Goal: Task Accomplishment & Management: Manage account settings

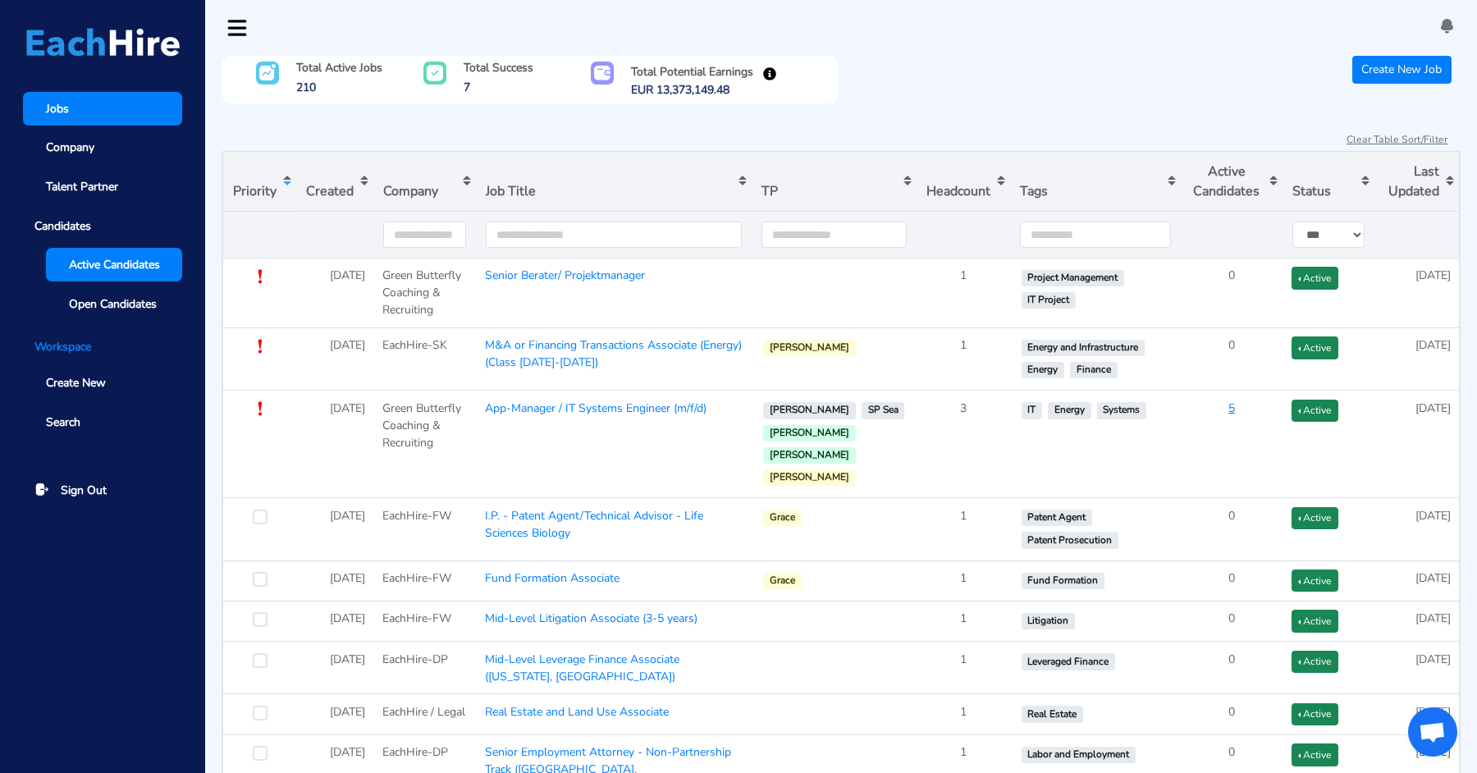
click at [112, 268] on span "Active Candidates" at bounding box center [114, 264] width 91 height 17
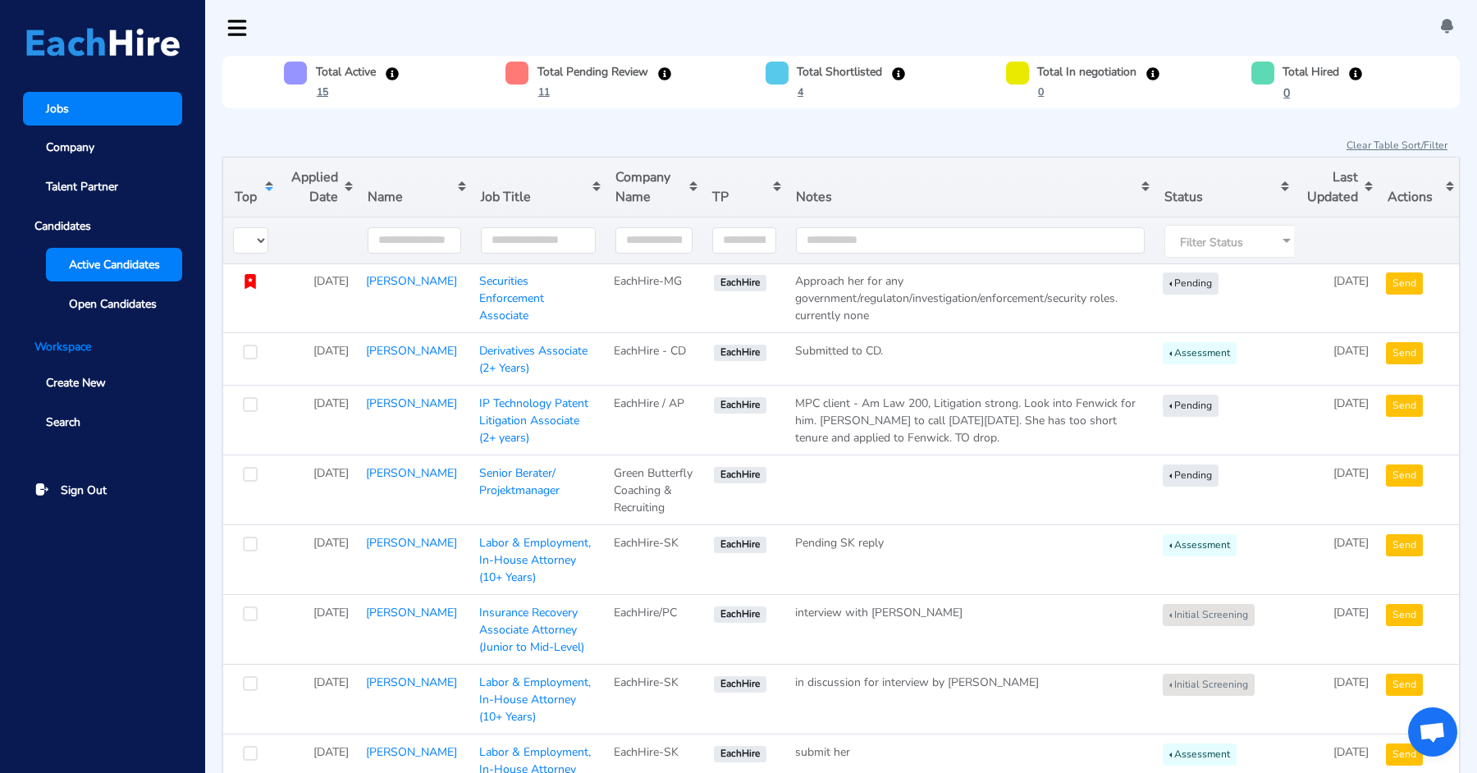
click at [96, 117] on link "Jobs" at bounding box center [102, 109] width 159 height 34
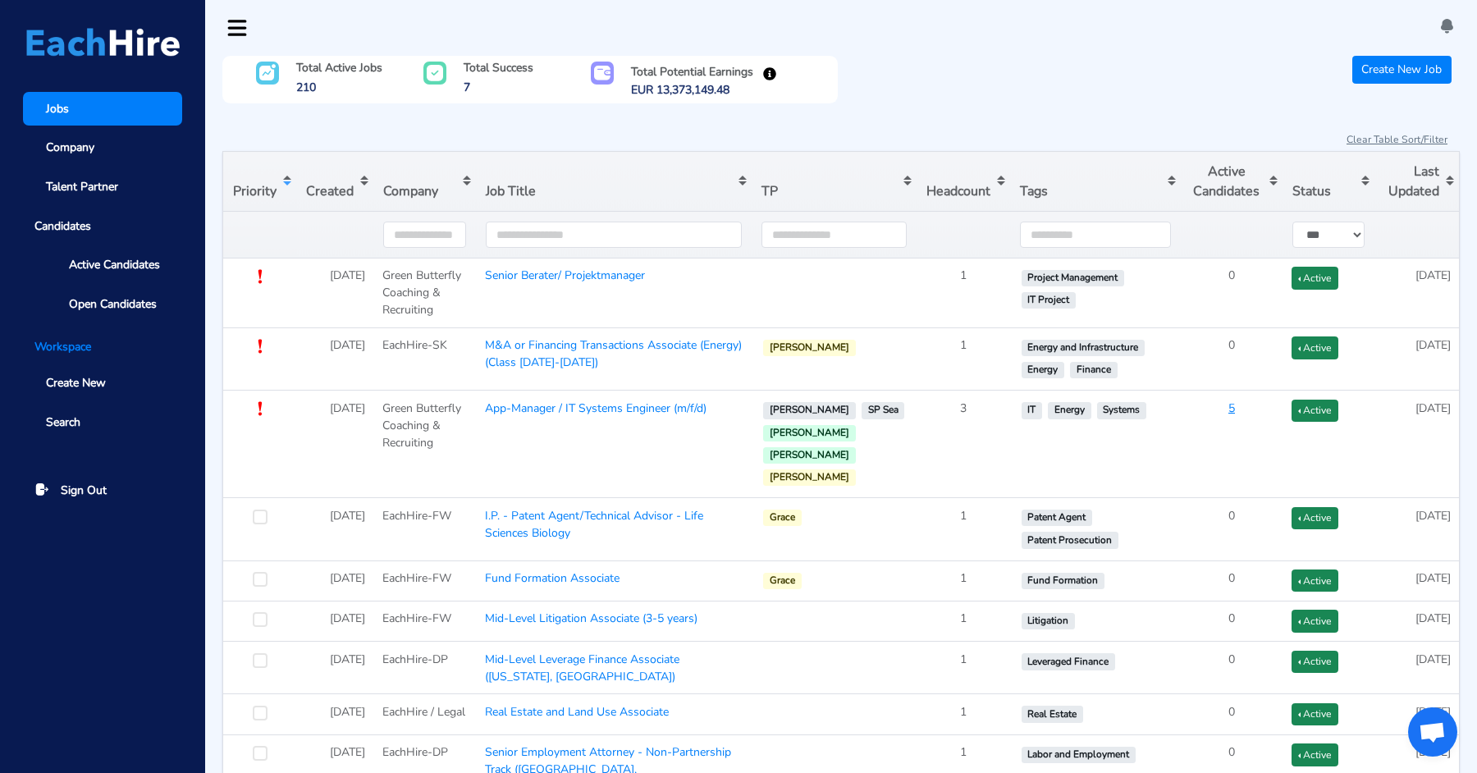
click at [332, 185] on button "Sort table by Created in descending order" at bounding box center [334, 181] width 77 height 59
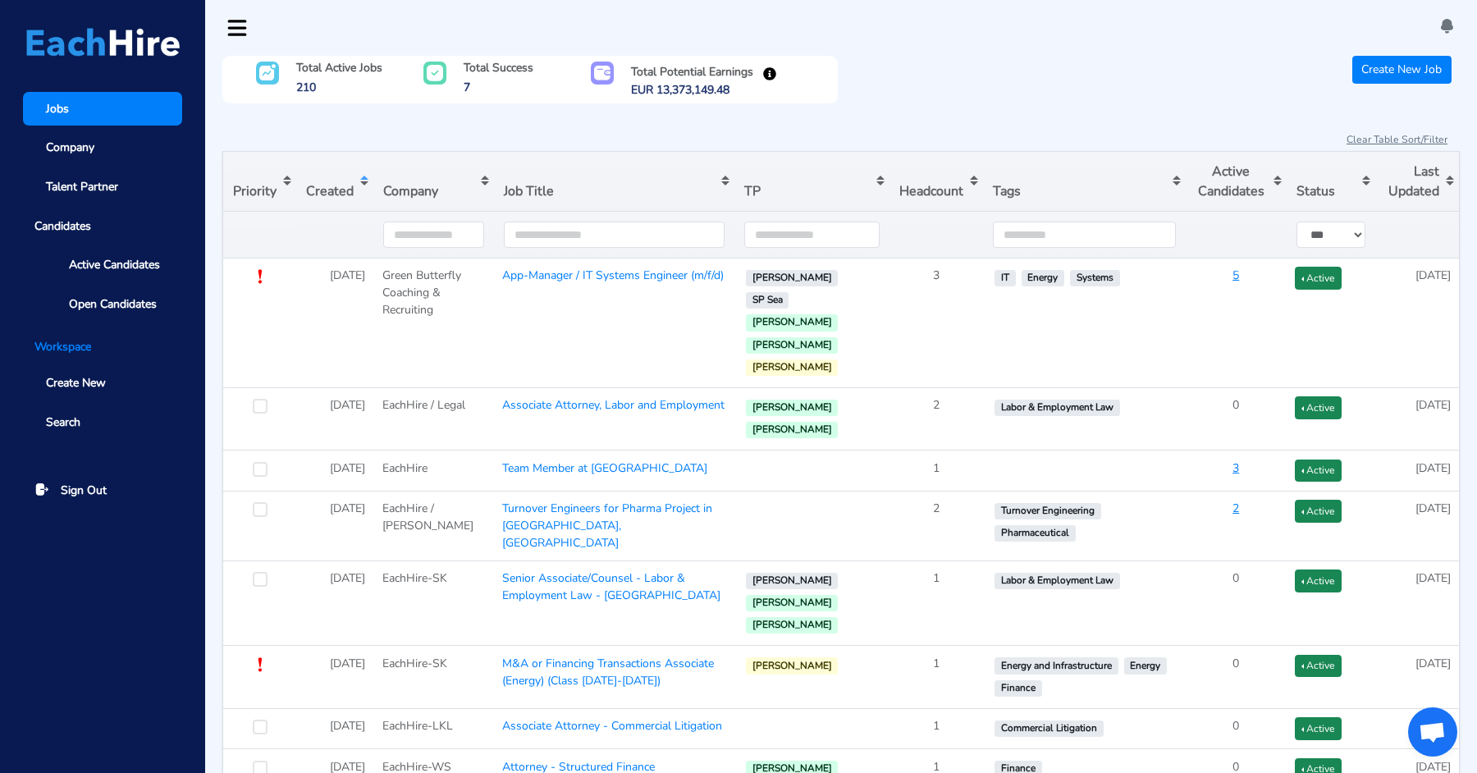
click at [336, 187] on button "Sort table by Created in ascending order" at bounding box center [334, 181] width 77 height 59
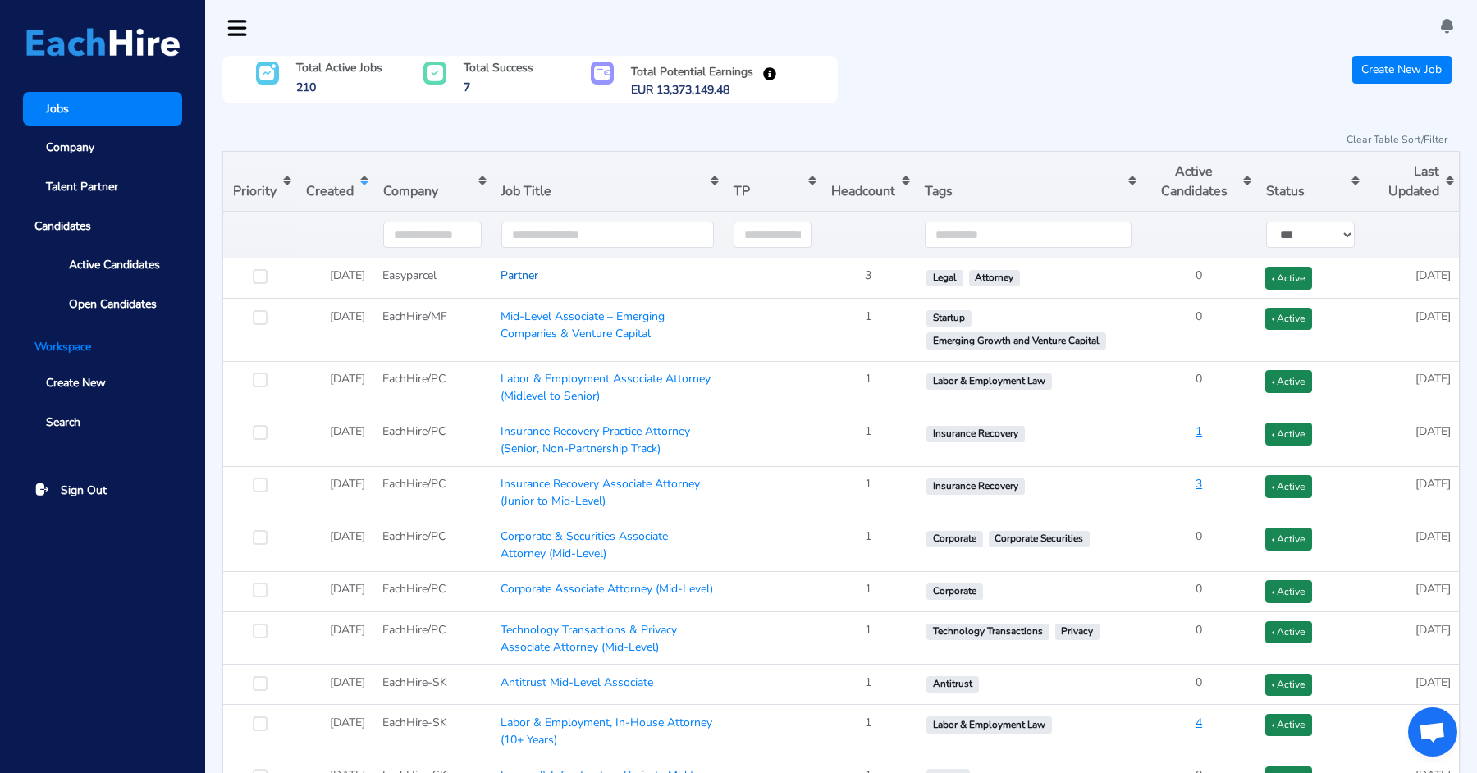
click at [533, 276] on link "Partner" at bounding box center [520, 276] width 38 height 16
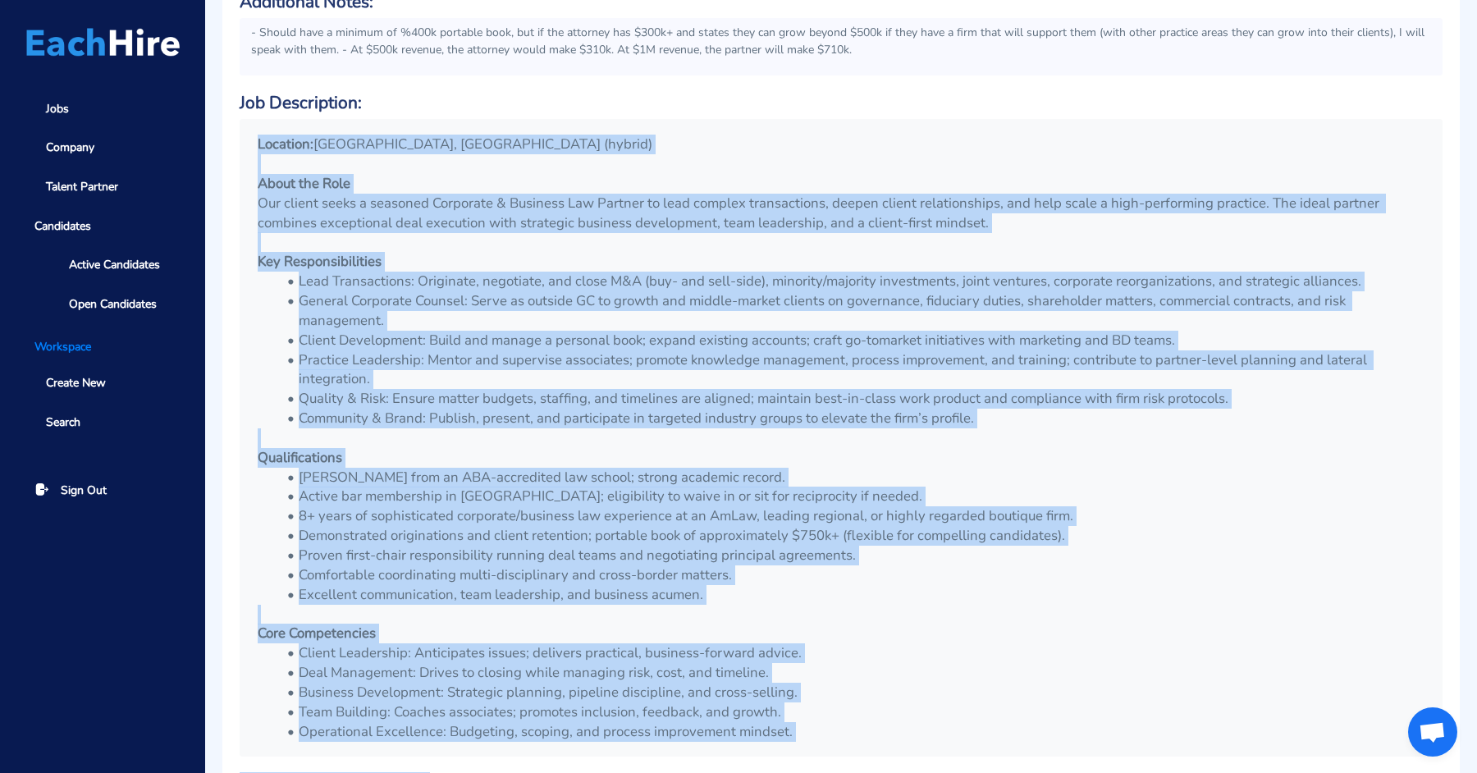
scroll to position [569, 0]
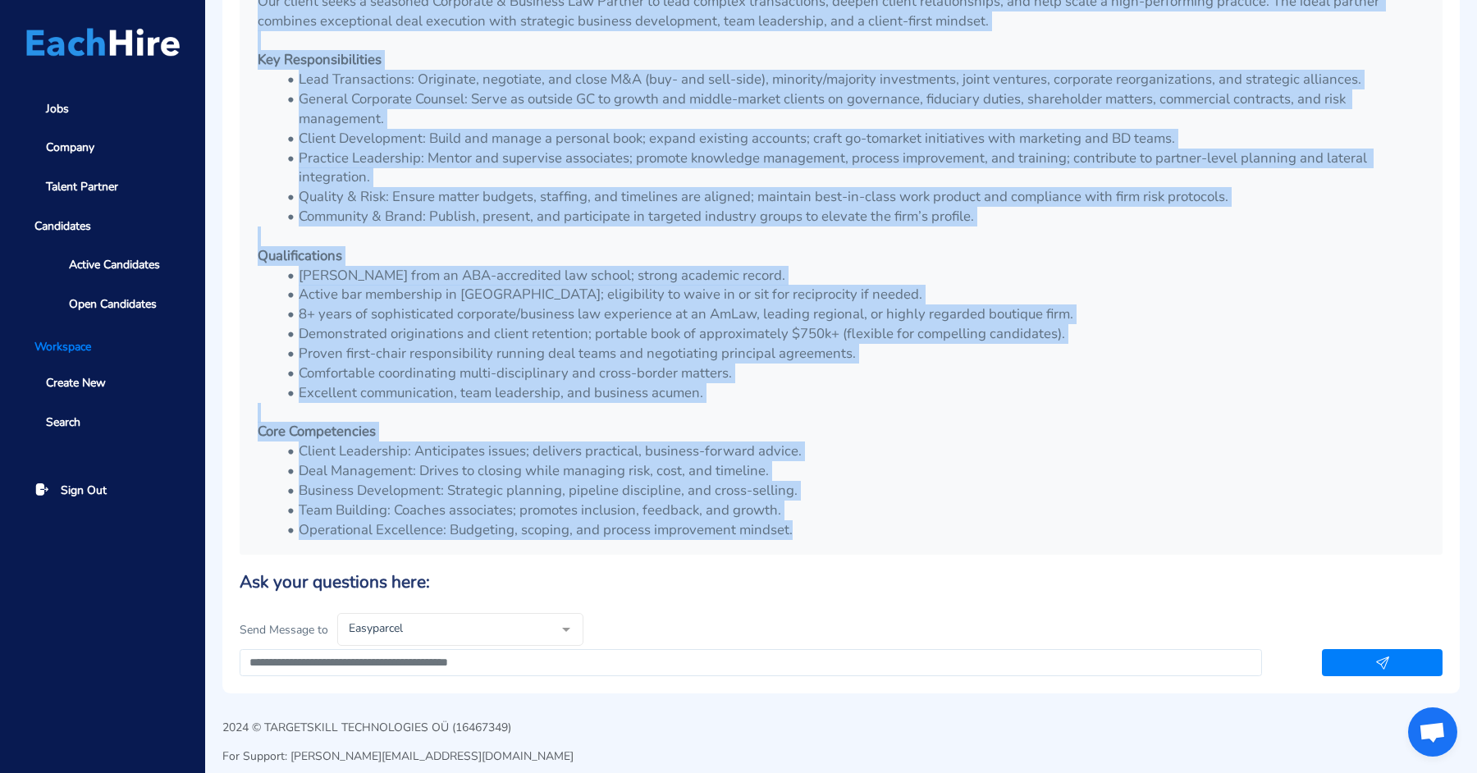
drag, startPoint x: 258, startPoint y: 457, endPoint x: 824, endPoint y: 529, distance: 570.8
click at [824, 529] on div "Location: [GEOGRAPHIC_DATA], [GEOGRAPHIC_DATA] (hybrid) About the Role Our clie…" at bounding box center [841, 236] width 1192 height 626
copy div "Location: [GEOGRAPHIC_DATA], [GEOGRAPHIC_DATA] (hybrid) About the Role Our clie…"
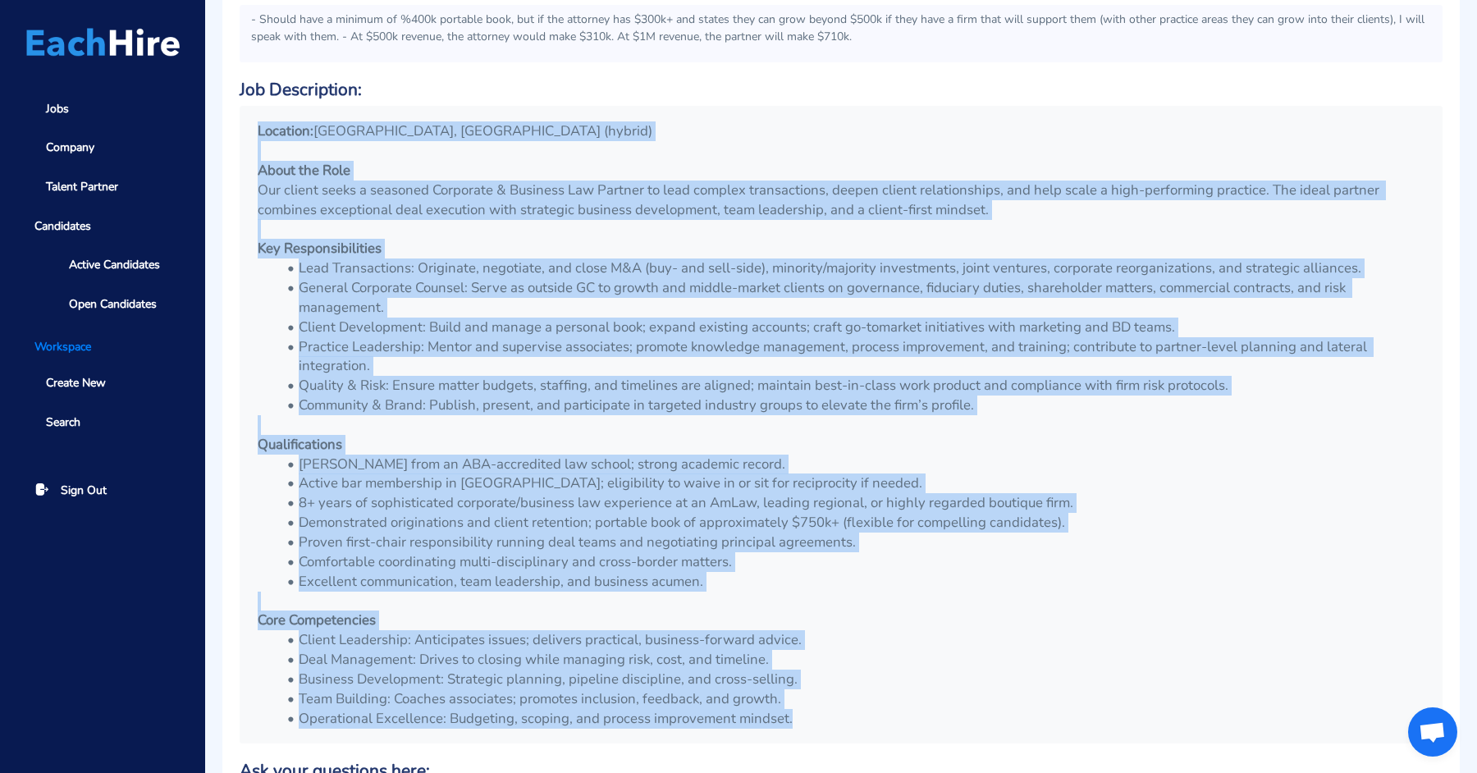
scroll to position [0, 0]
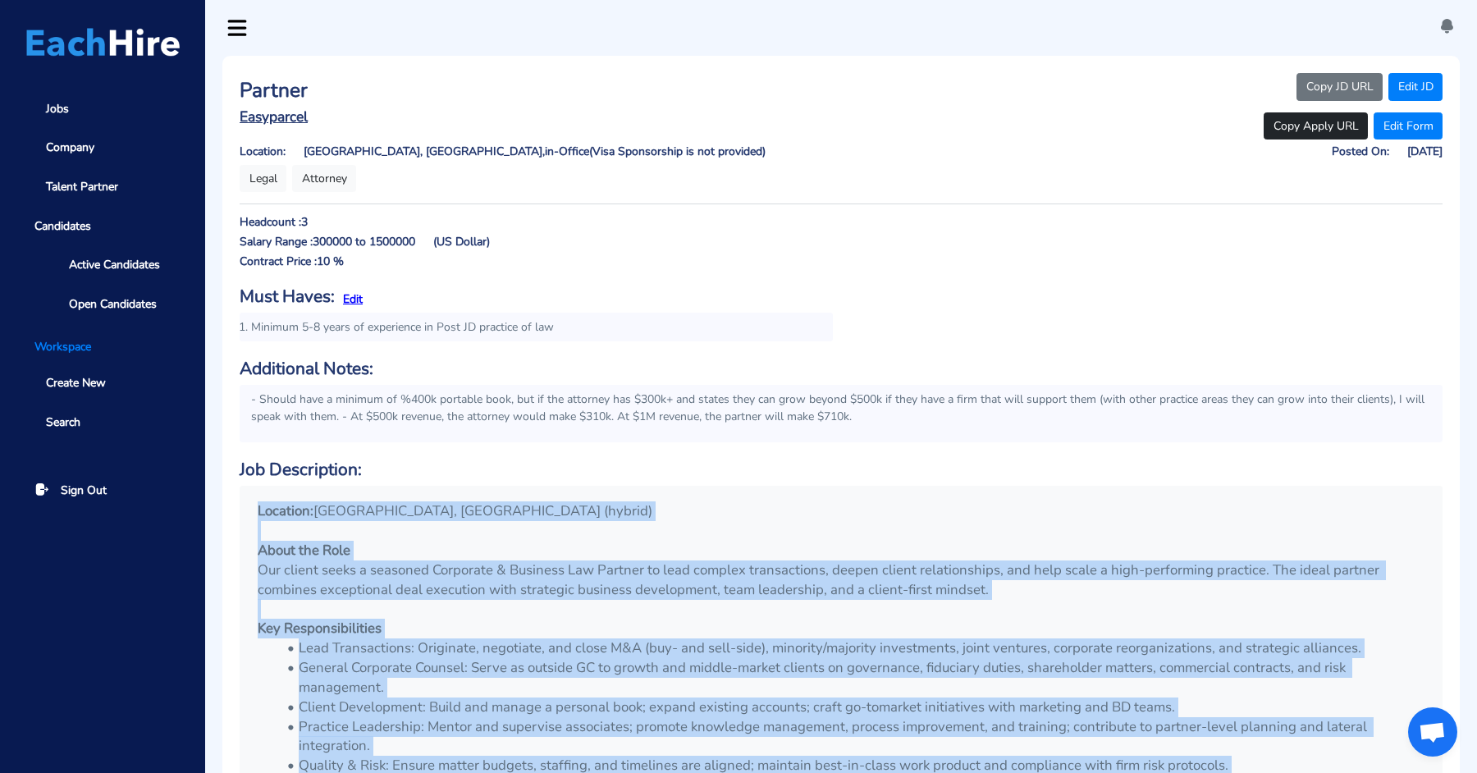
click at [824, 529] on p at bounding box center [841, 531] width 1167 height 20
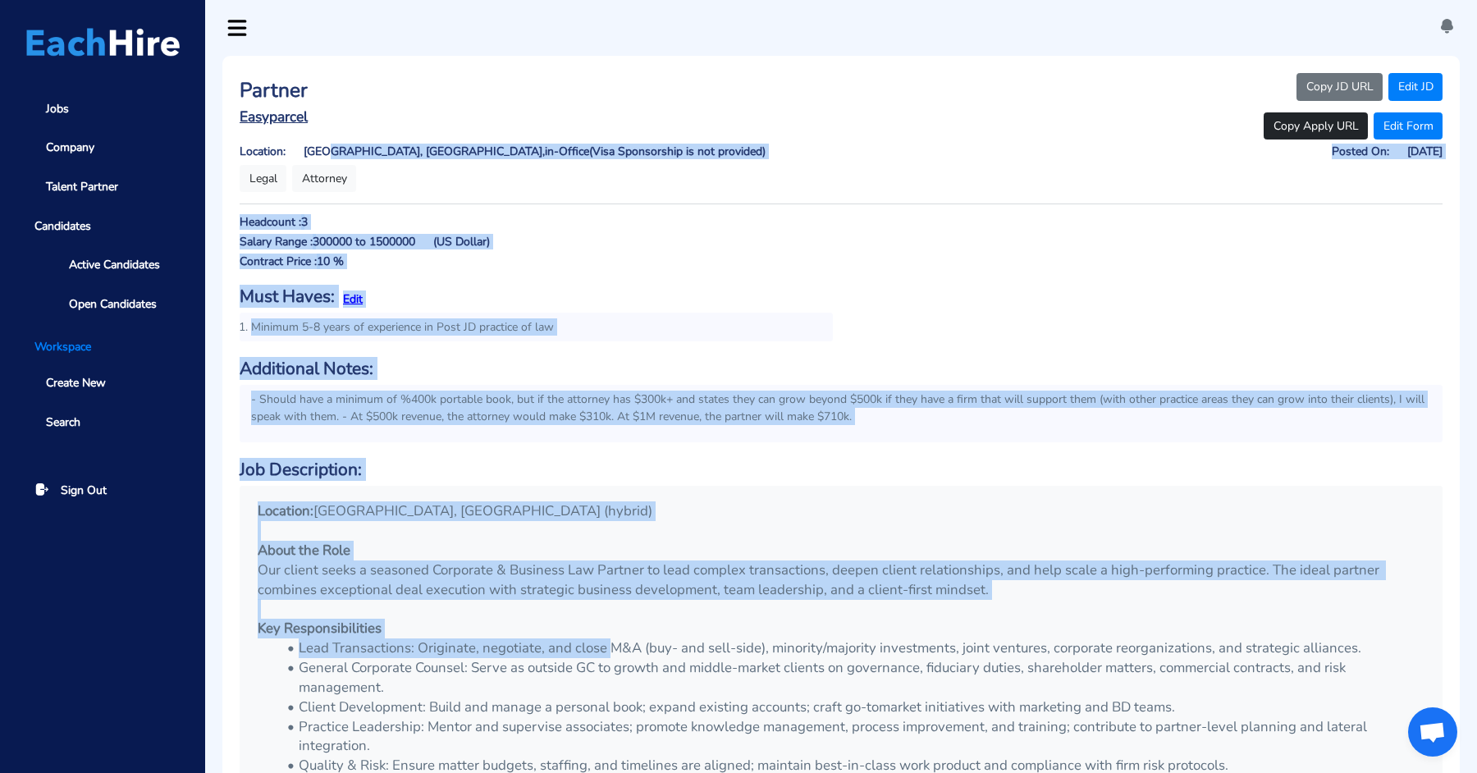
drag, startPoint x: 243, startPoint y: 151, endPoint x: 613, endPoint y: 634, distance: 608.1
click at [613, 634] on div "Partner Easyparcel Location:   [GEOGRAPHIC_DATA], [GEOGRAPHIC_DATA], in-Office …" at bounding box center [841, 659] width 1238 height 1206
click at [613, 634] on p "Key Responsibilities" at bounding box center [841, 629] width 1167 height 20
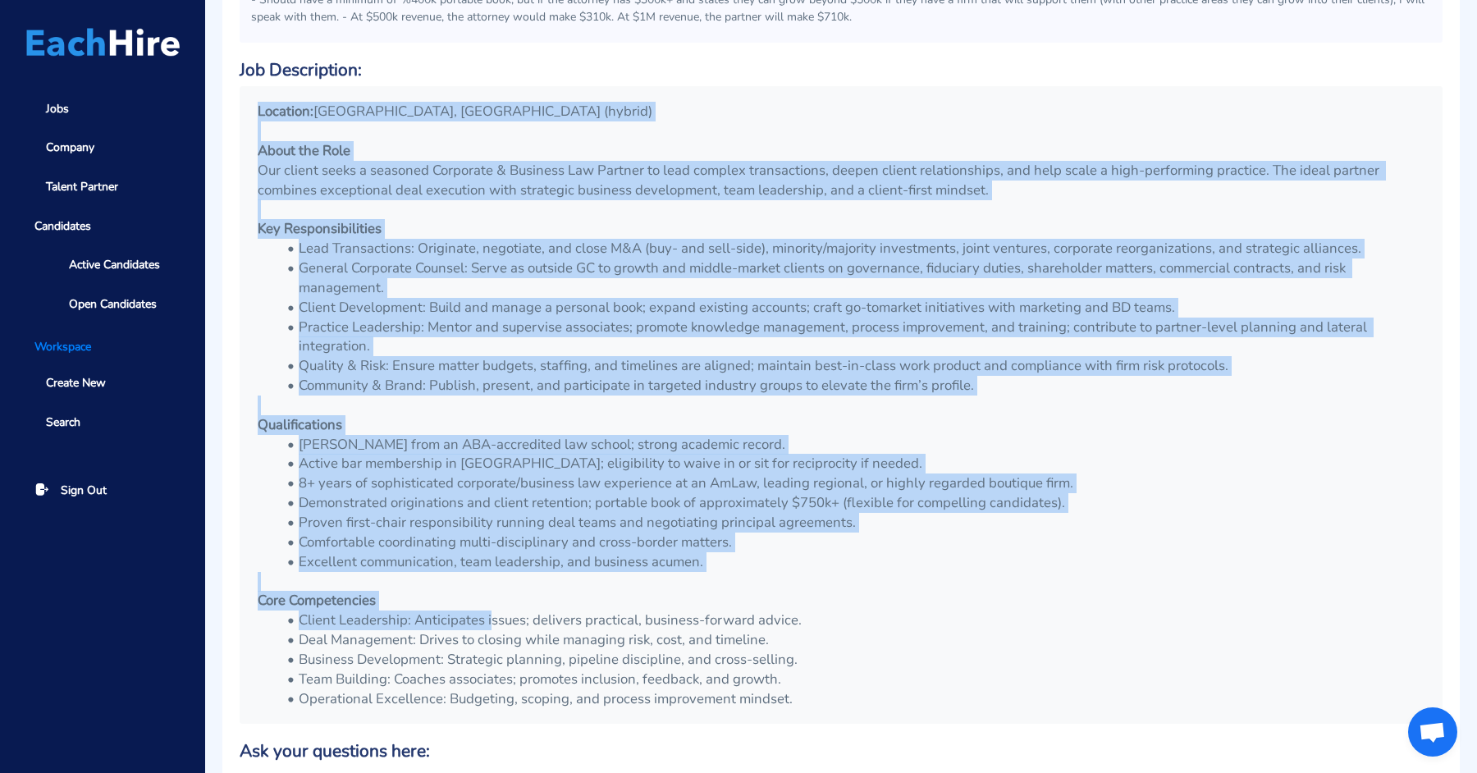
scroll to position [569, 0]
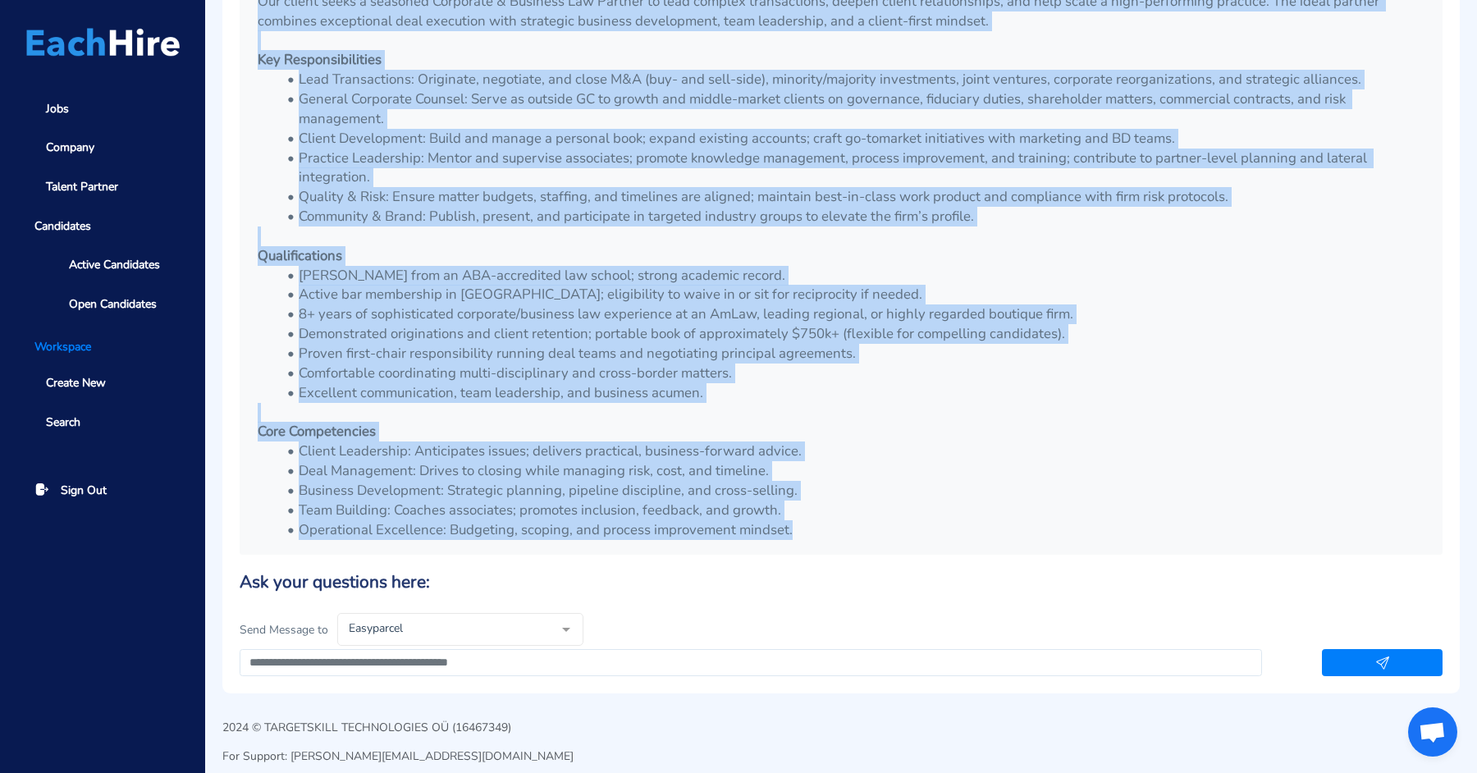
drag, startPoint x: 258, startPoint y: 199, endPoint x: 838, endPoint y: 528, distance: 667.0
click at [838, 528] on div "Location: [GEOGRAPHIC_DATA], [GEOGRAPHIC_DATA] (hybrid) About the Role Our clie…" at bounding box center [841, 236] width 1192 height 626
copy div "Location: [GEOGRAPHIC_DATA], [GEOGRAPHIC_DATA] (hybrid) About the Role Our clie…"
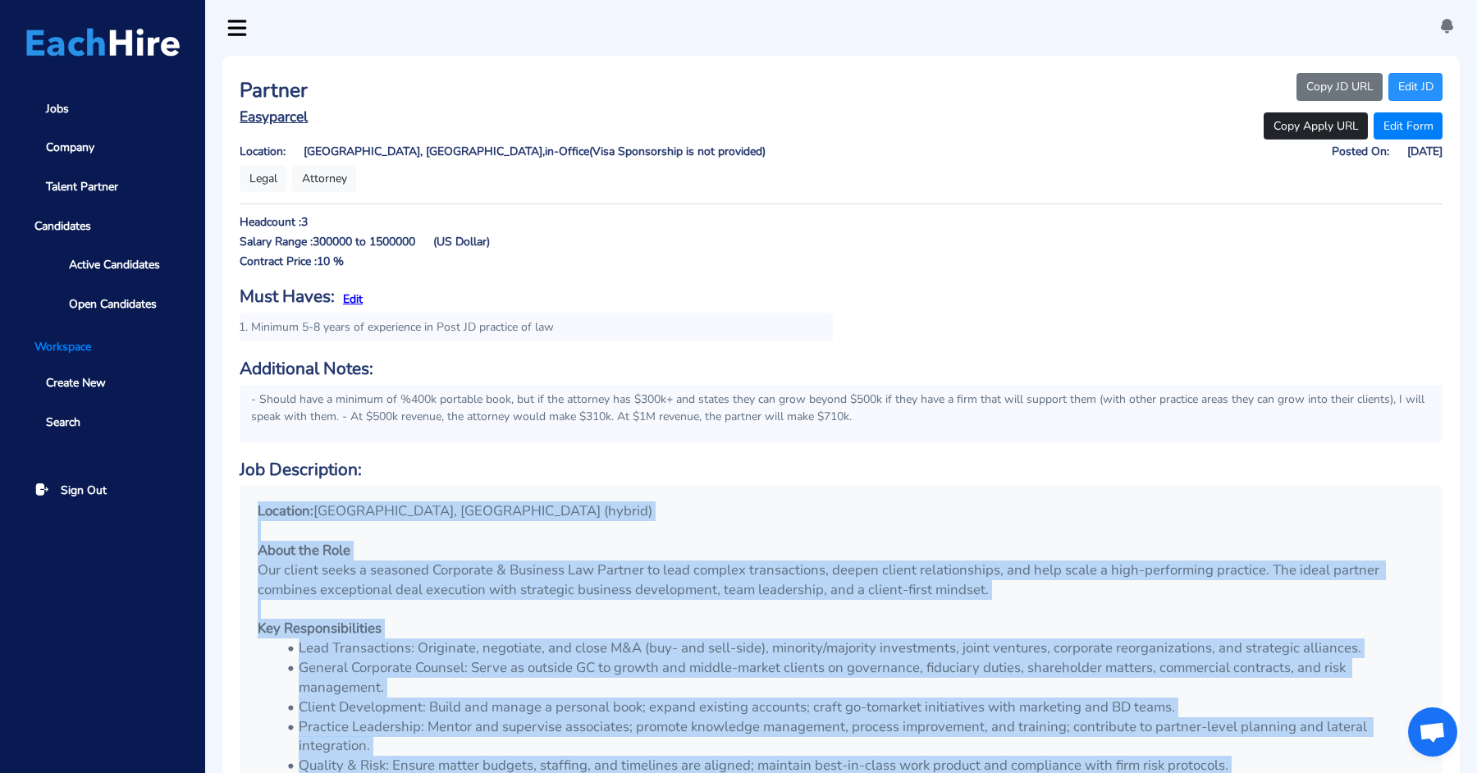
click at [1416, 87] on link "Edit JD" at bounding box center [1416, 87] width 54 height 28
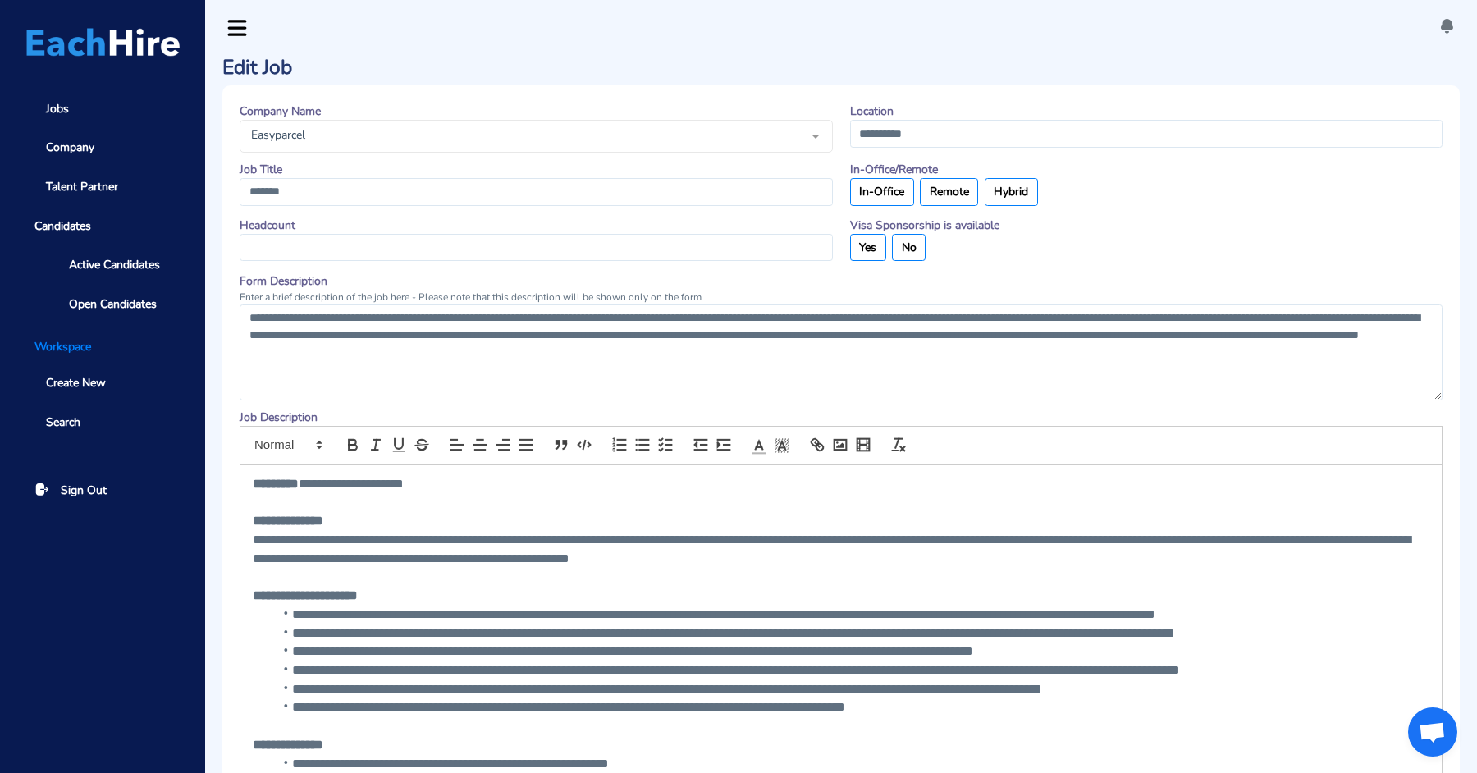
click at [531, 146] on div "Easyparcel" at bounding box center [536, 136] width 593 height 33
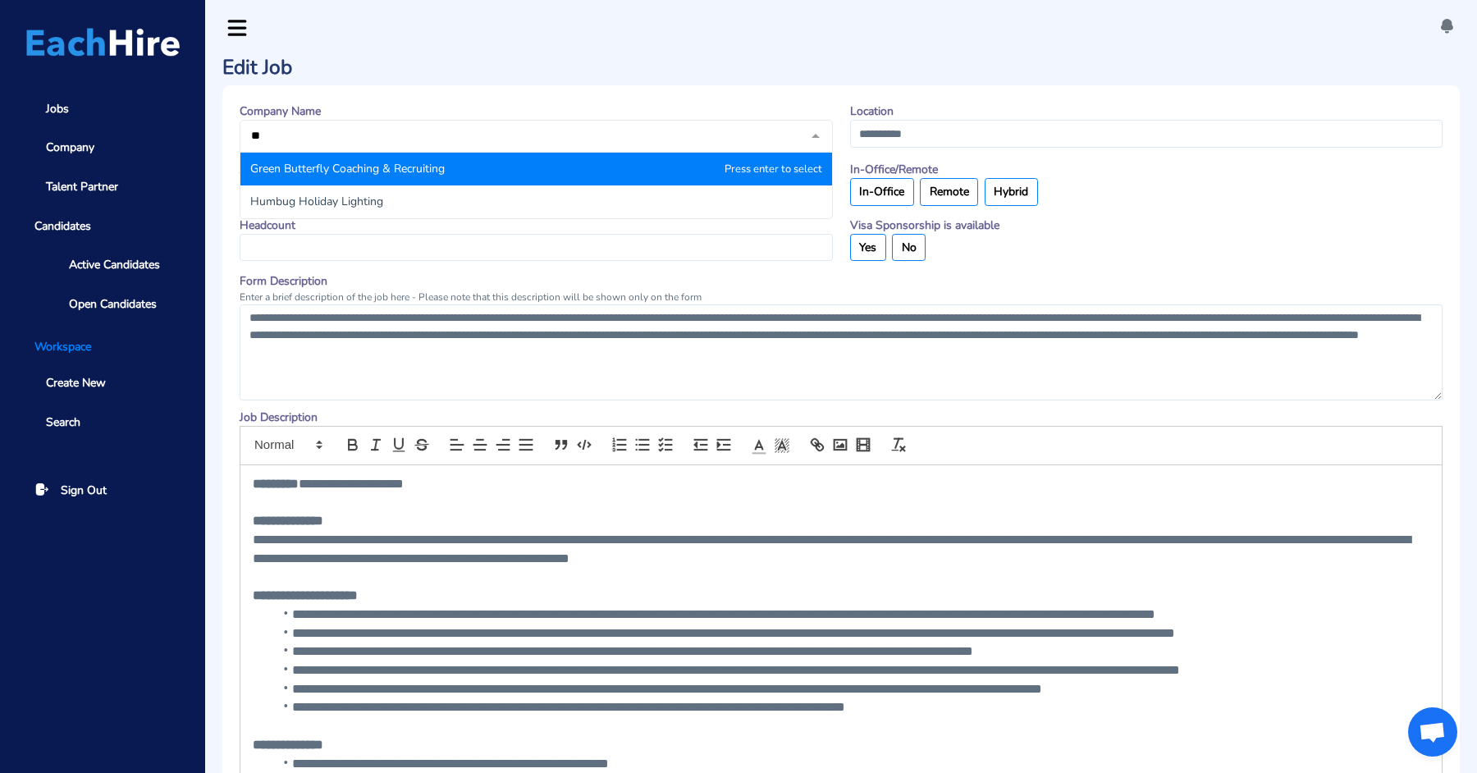
type input "*"
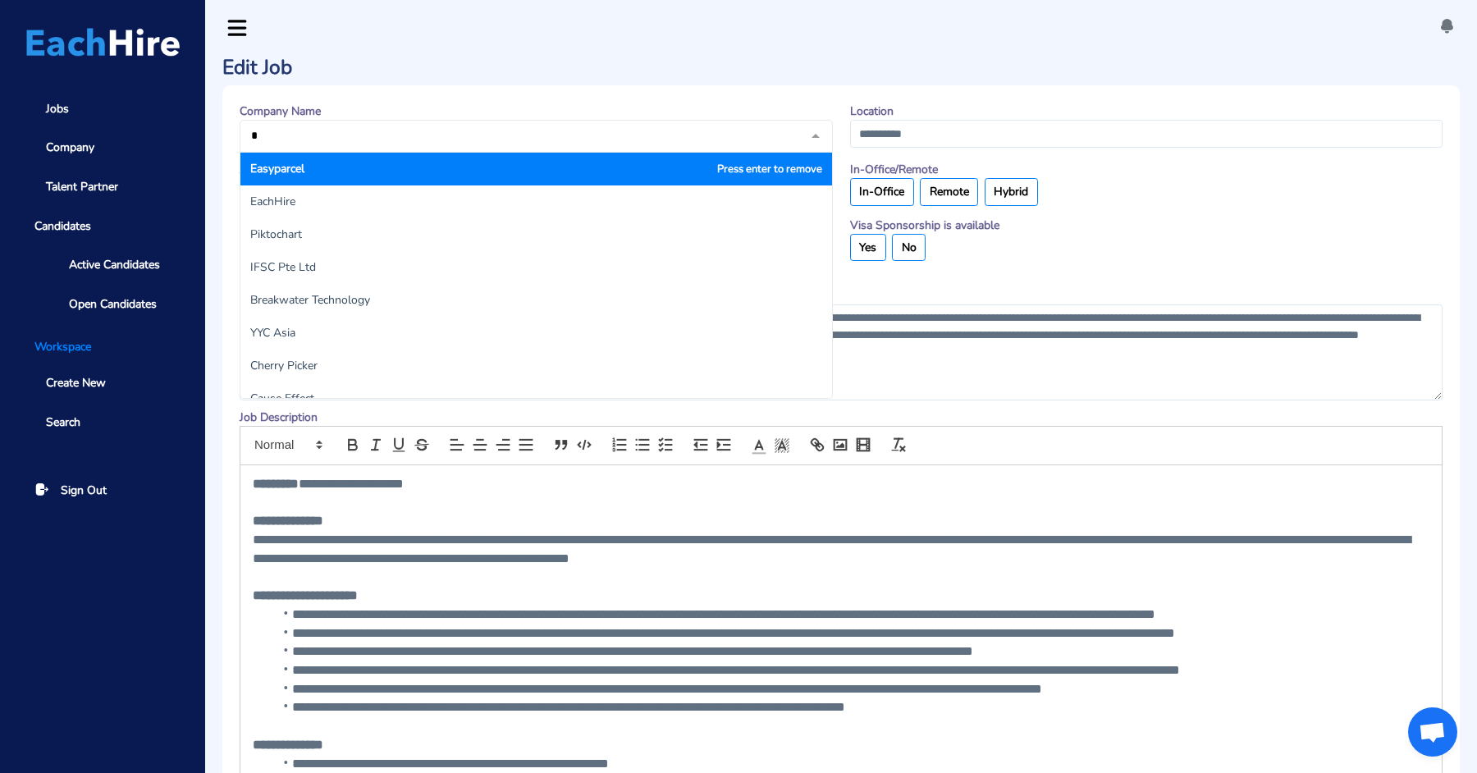
type input "**"
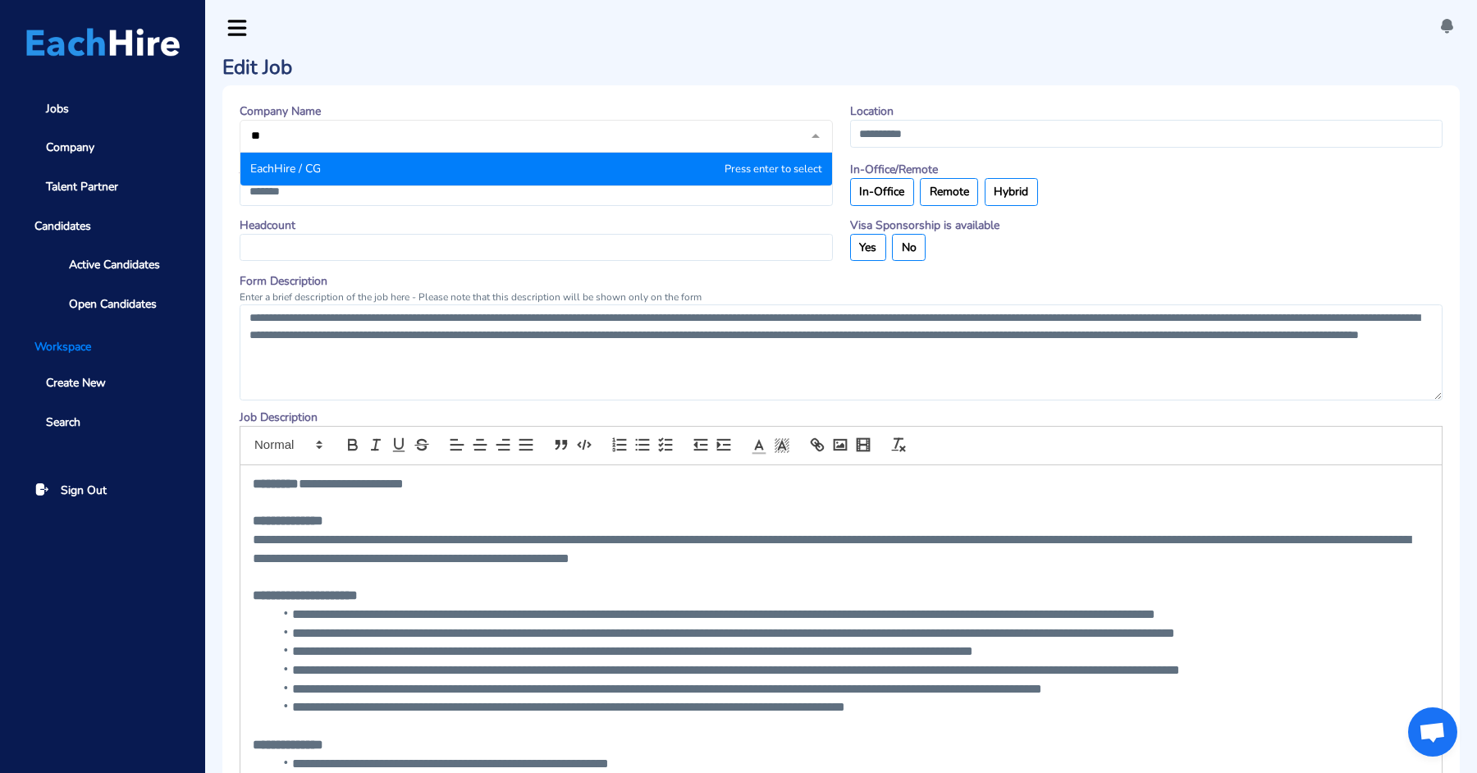
click at [355, 182] on span "EachHire / CG" at bounding box center [536, 169] width 592 height 33
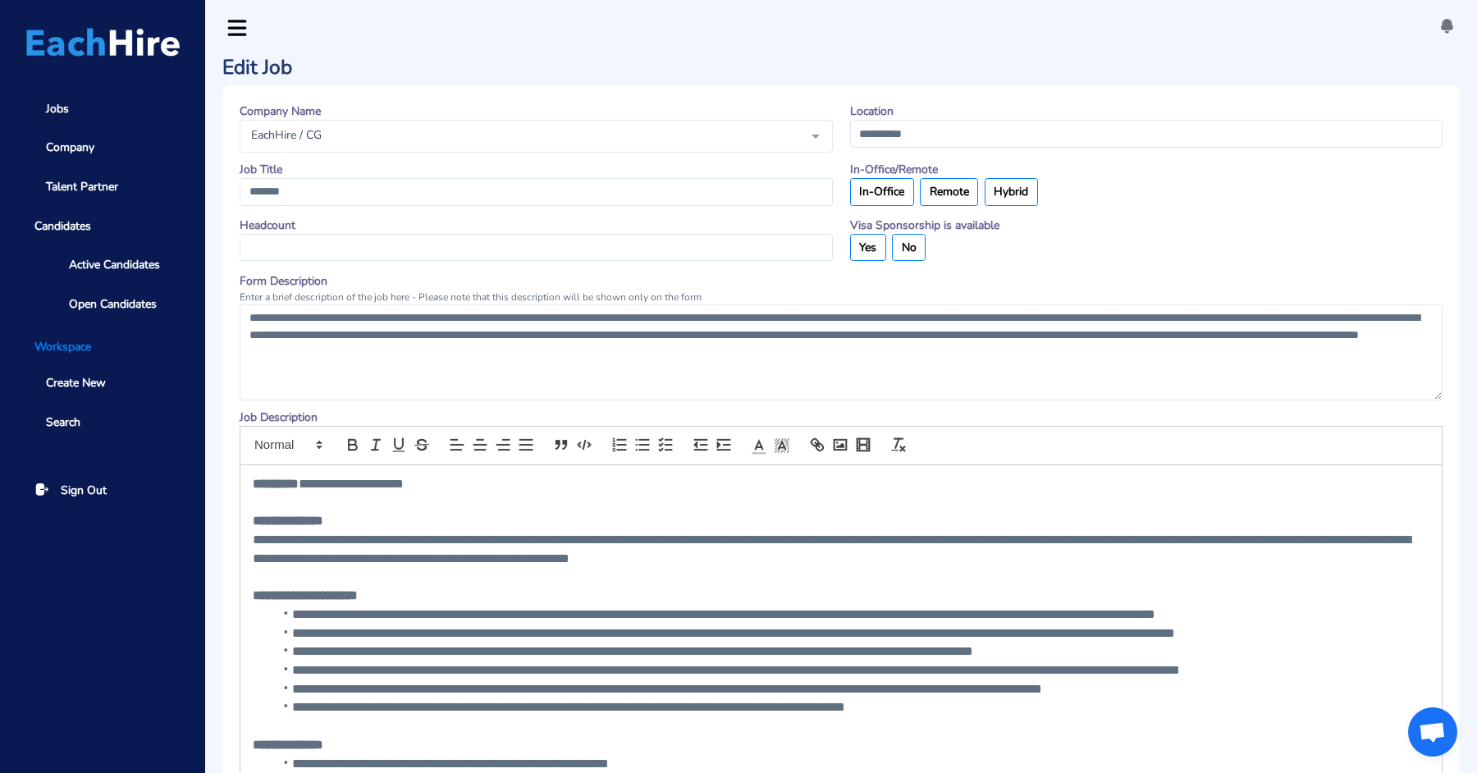
scroll to position [874, 0]
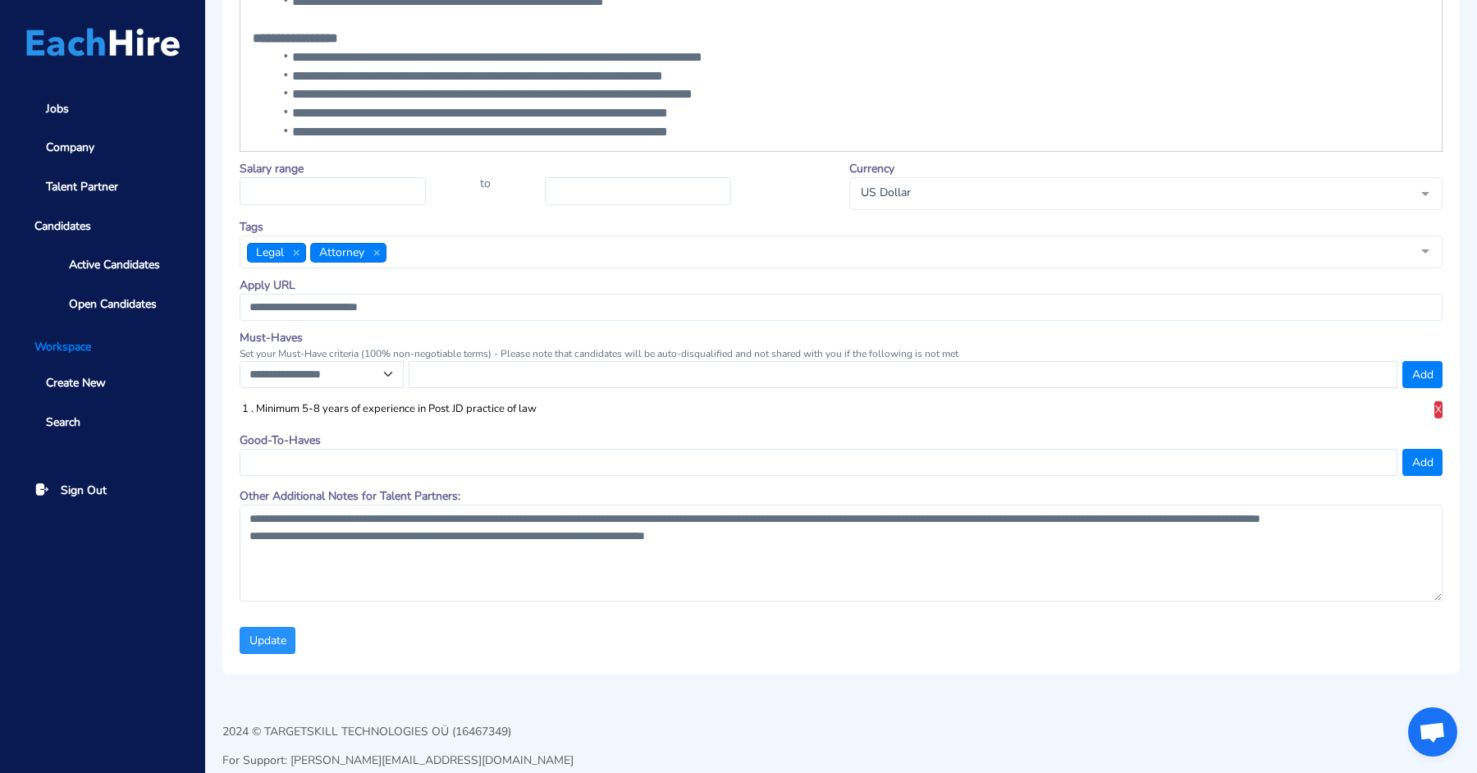
click at [262, 645] on button "Update" at bounding box center [268, 641] width 56 height 28
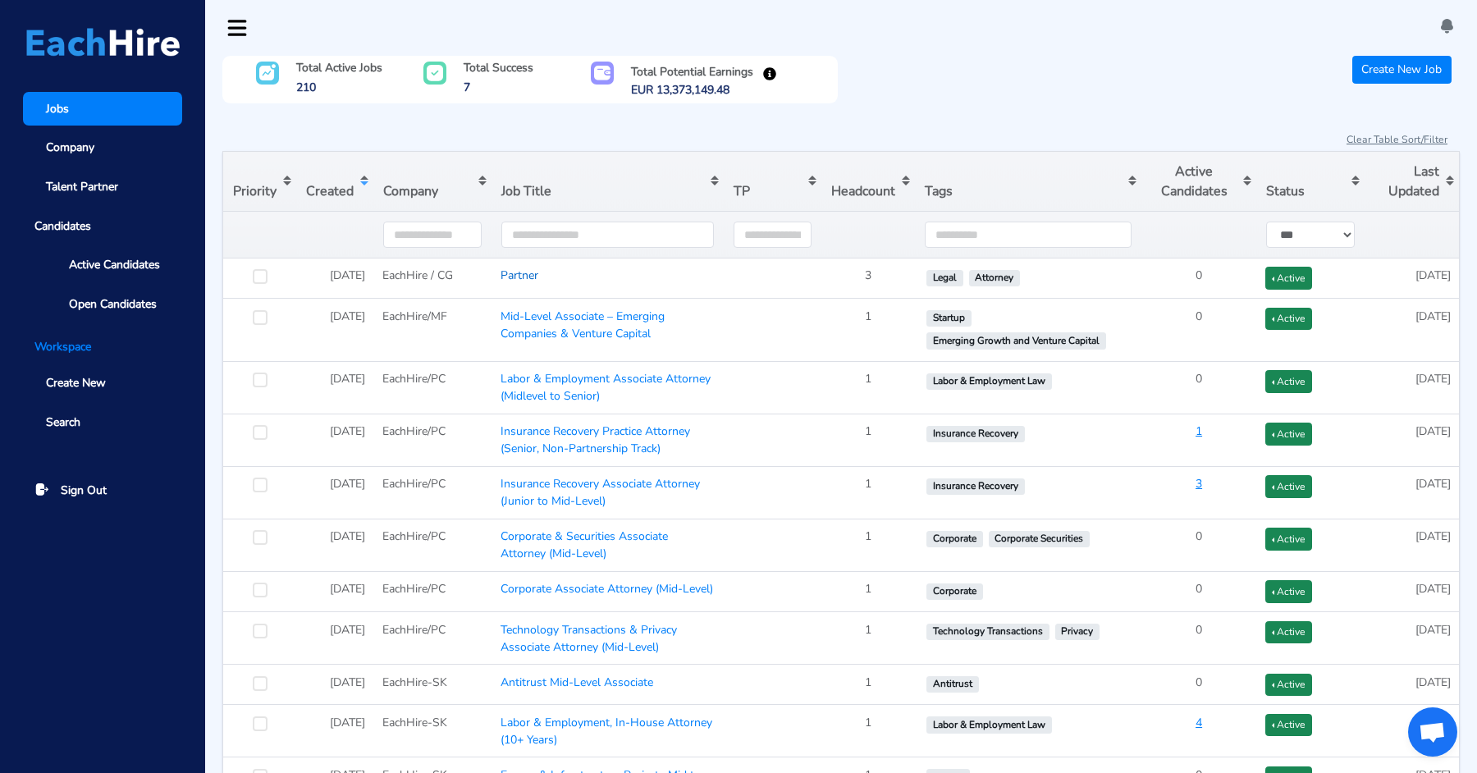
click at [799, 194] on link "Partner" at bounding box center [819, 177] width 40 height 33
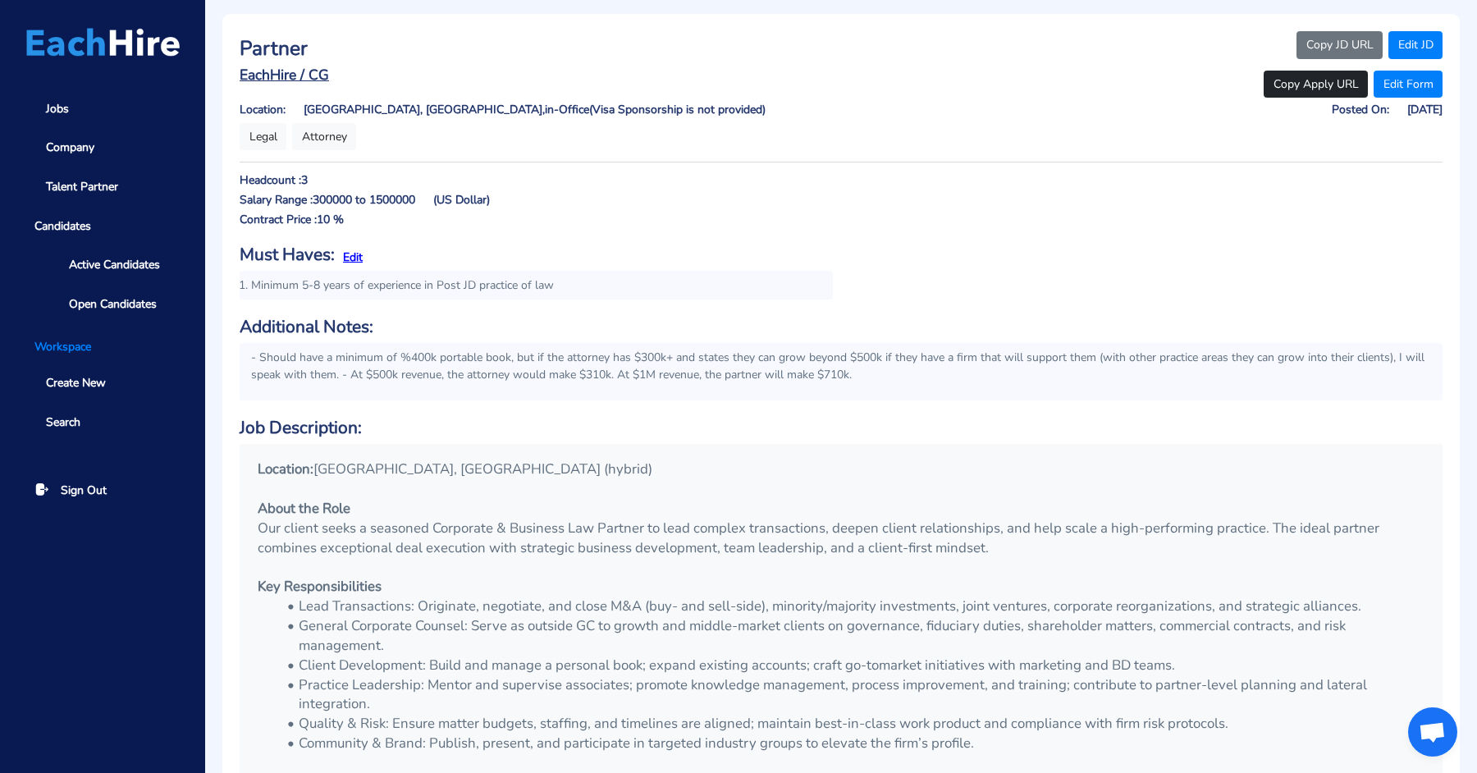
scroll to position [41, 0]
click at [925, 362] on p "- Should have a minimum of %400k portable book, but if the attorney has $300k+ …" at bounding box center [841, 367] width 1180 height 34
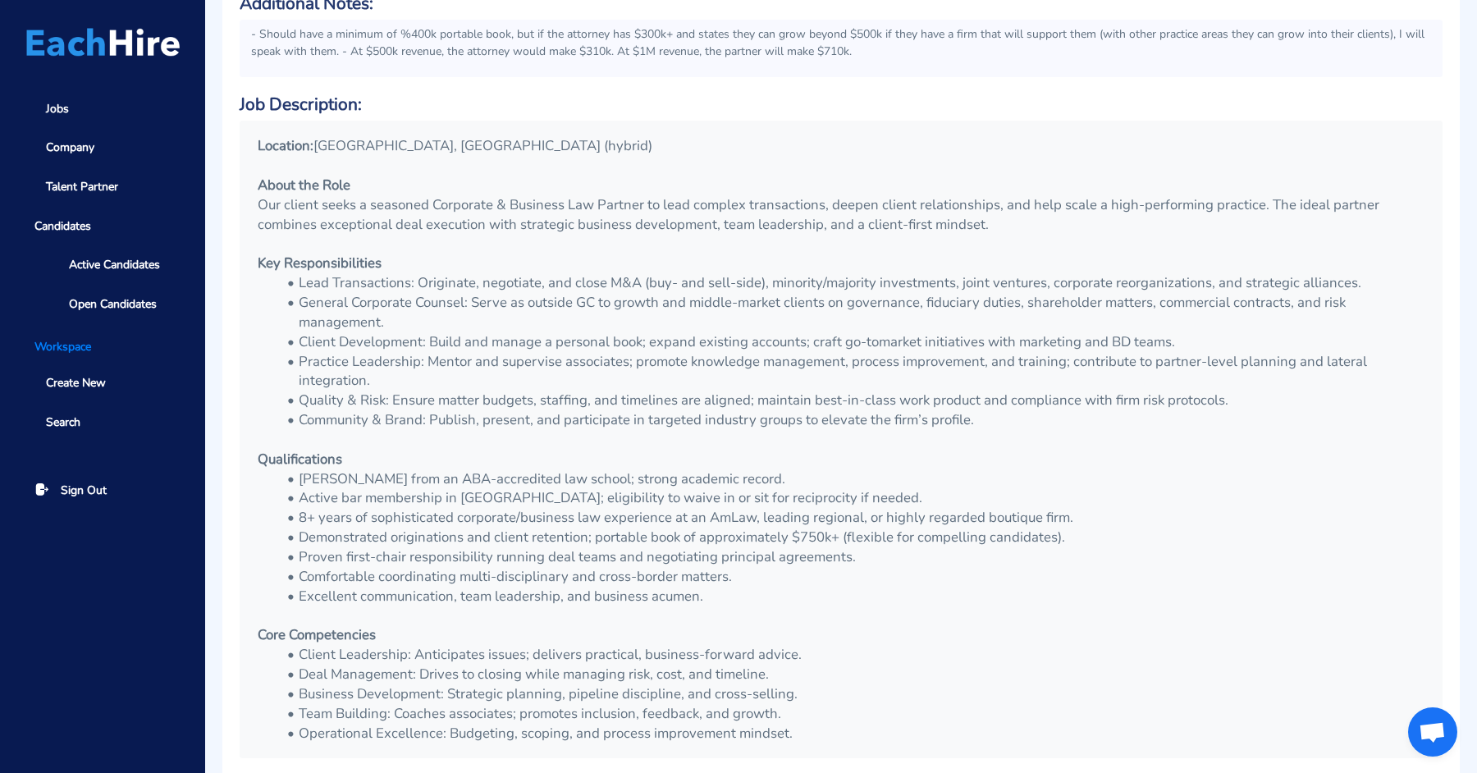
scroll to position [0, 0]
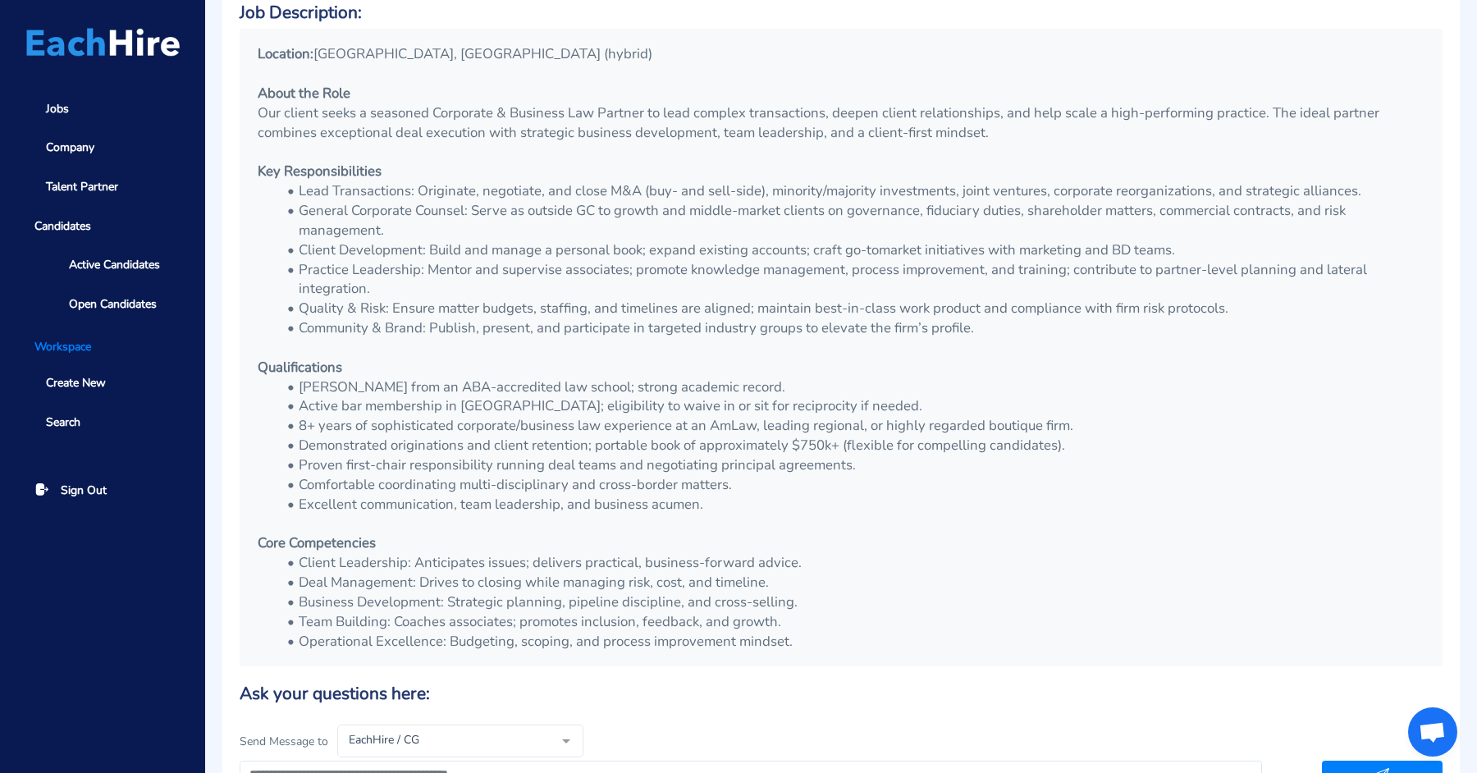
scroll to position [460, 0]
